Goal: Task Accomplishment & Management: Manage account settings

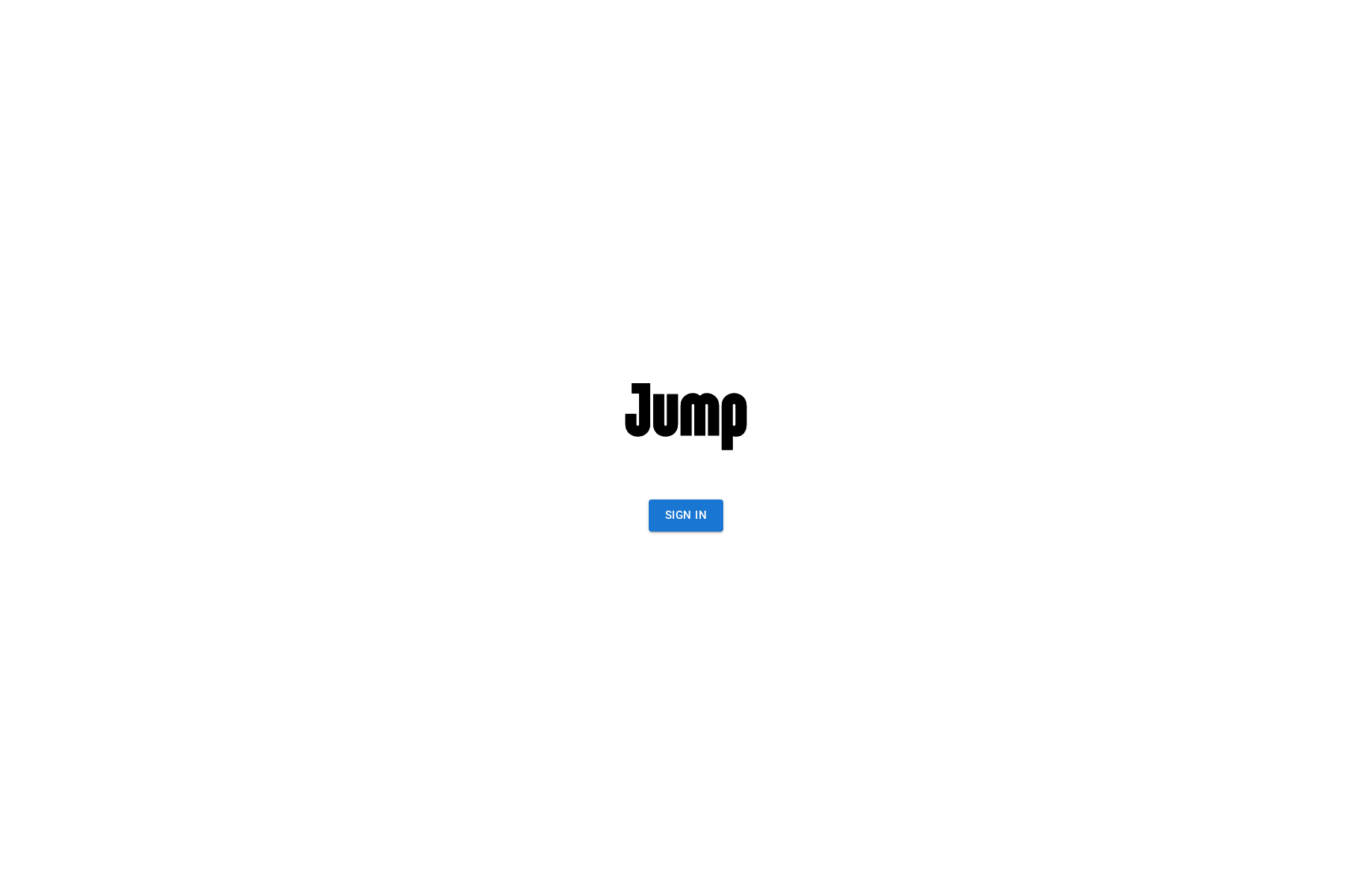
click at [726, 521] on div "Sign In" at bounding box center [686, 435] width 412 height 870
click at [705, 519] on button "Sign In" at bounding box center [685, 515] width 75 height 31
click at [680, 516] on button "Sign In" at bounding box center [685, 515] width 75 height 31
click at [701, 516] on button "Sign In" at bounding box center [685, 515] width 75 height 31
click at [671, 510] on button "Sign In" at bounding box center [685, 515] width 75 height 31
